Goal: Task Accomplishment & Management: Manage account settings

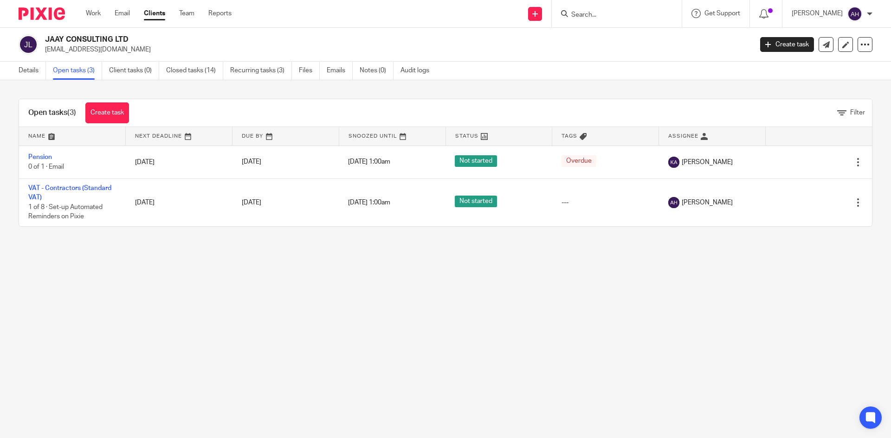
click at [570, 15] on input "Search" at bounding box center [612, 15] width 84 height 8
type input "methaya"
click at [572, 27] on div "METHAYA LIMITED [PERSON_NAME] < [PERSON_NAME][EMAIL_ADDRESS][DOMAIN_NAME] >" at bounding box center [668, 40] width 214 height 36
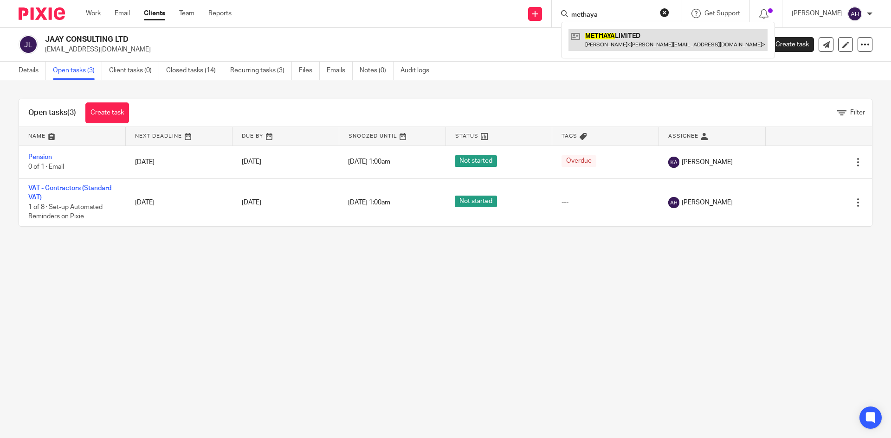
click at [572, 32] on link at bounding box center [667, 39] width 199 height 21
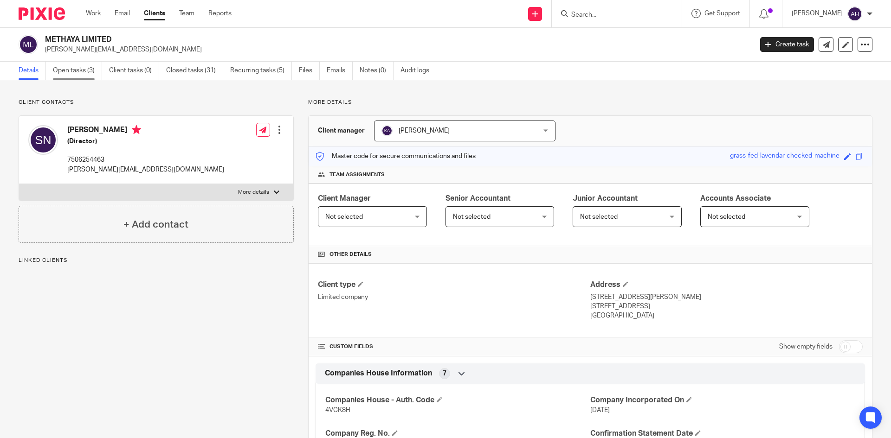
click at [75, 69] on link "Open tasks (3)" at bounding box center [77, 71] width 49 height 18
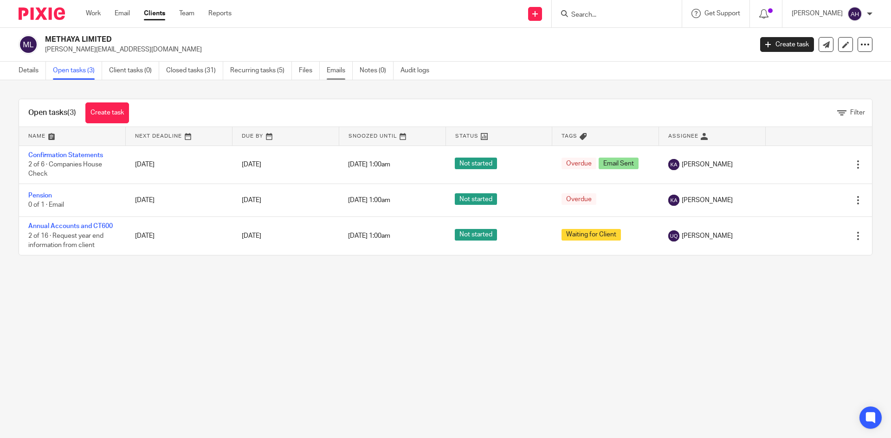
click at [345, 75] on link "Emails" at bounding box center [340, 71] width 26 height 18
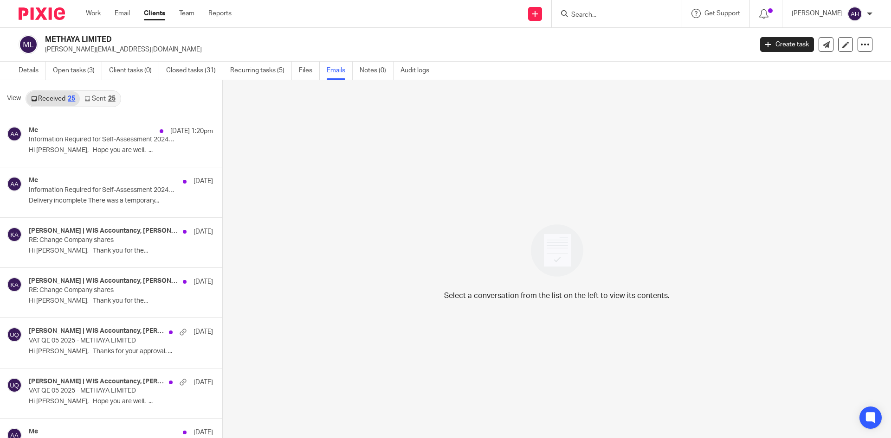
click at [84, 102] on link "Sent 25" at bounding box center [100, 98] width 40 height 15
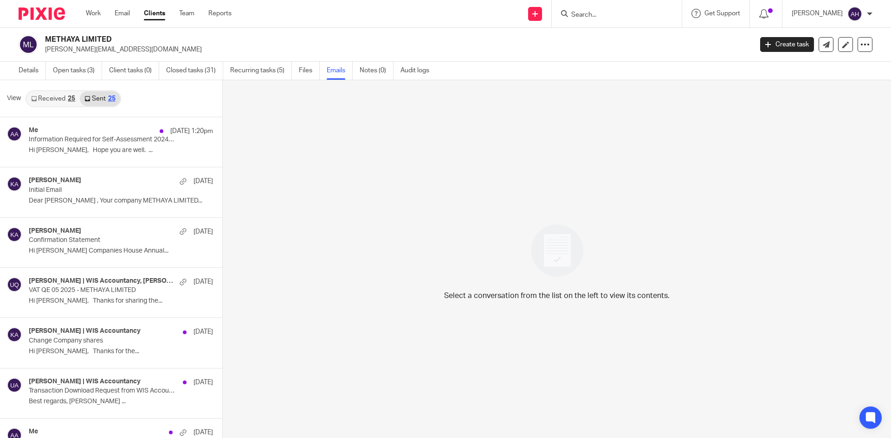
scroll to position [1, 0]
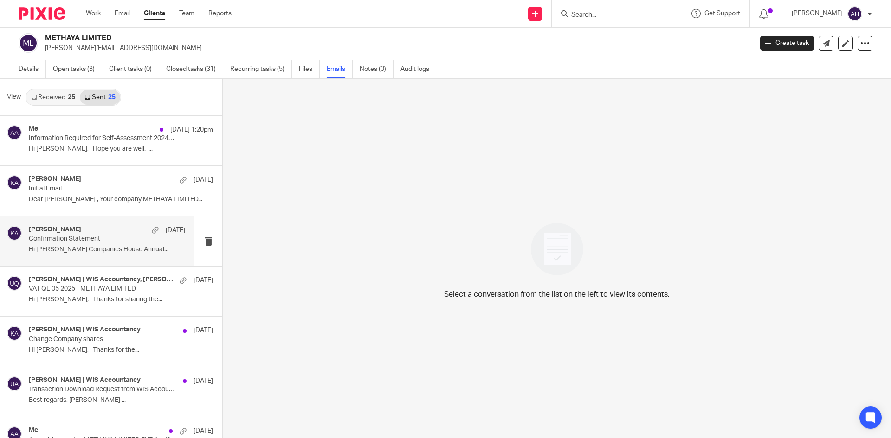
click at [80, 246] on p "Hi Shantha Companies House Annual..." at bounding box center [107, 250] width 156 height 8
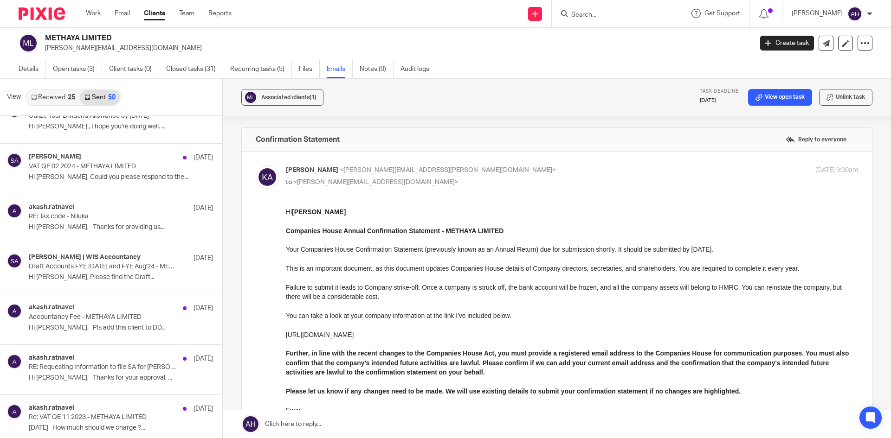
scroll to position [1531, 0]
click at [589, 13] on input "Search" at bounding box center [612, 15] width 84 height 8
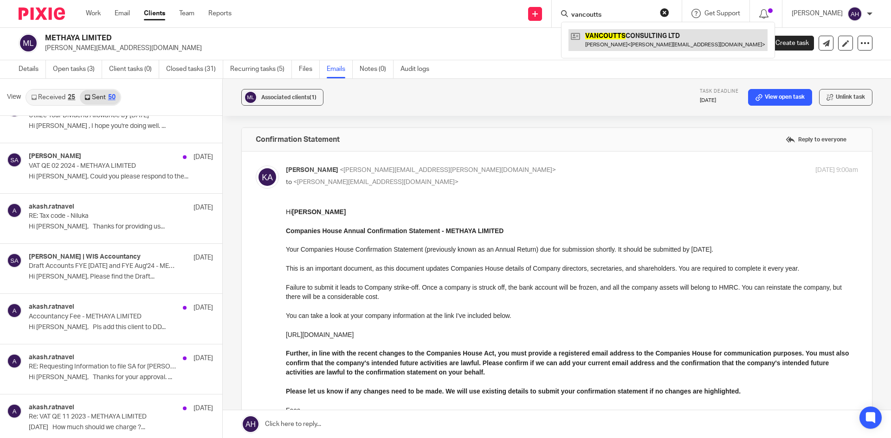
type input "vancoutts"
click at [588, 34] on link at bounding box center [667, 39] width 199 height 21
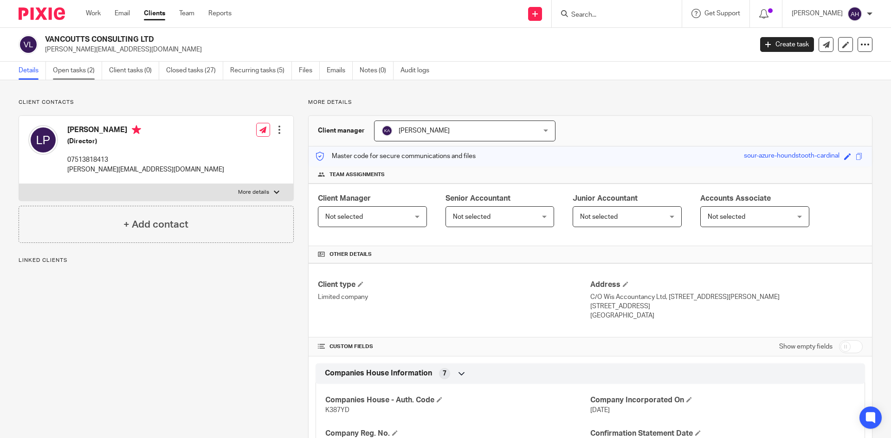
click at [78, 69] on link "Open tasks (2)" at bounding box center [77, 71] width 49 height 18
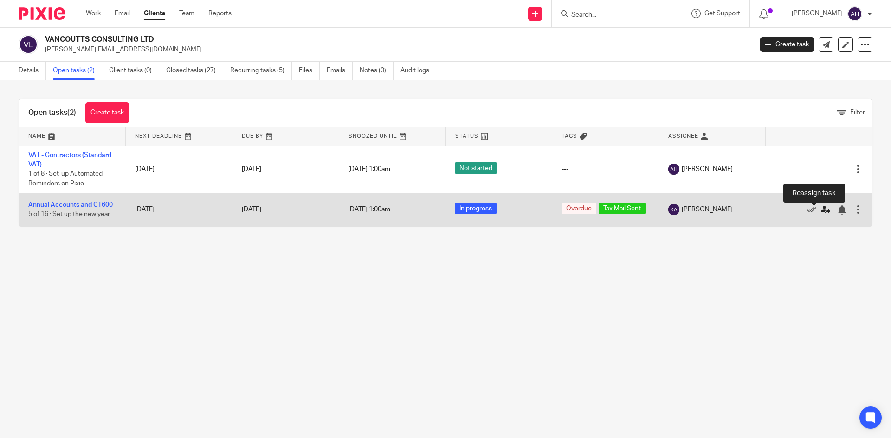
click at [821, 212] on icon at bounding box center [825, 210] width 9 height 9
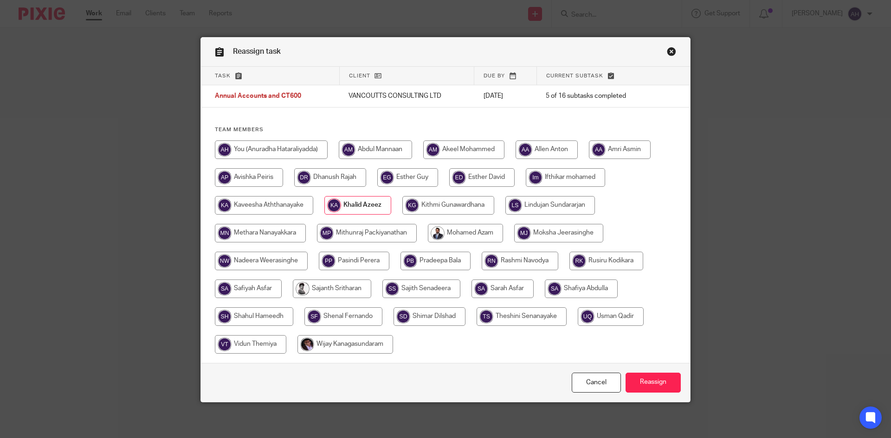
click at [287, 155] on input "radio" at bounding box center [271, 150] width 113 height 19
radio input "true"
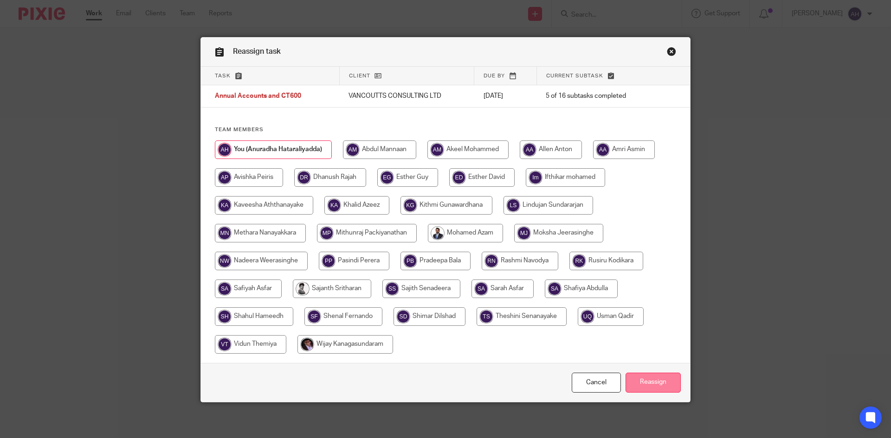
click at [638, 378] on input "Reassign" at bounding box center [652, 383] width 55 height 20
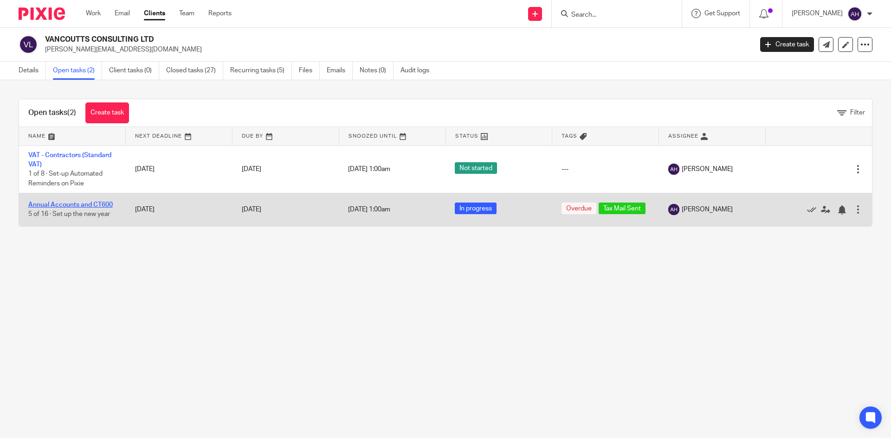
click at [99, 207] on link "Annual Accounts and CT600" at bounding box center [70, 205] width 84 height 6
